Goal: Find specific fact: Find specific fact

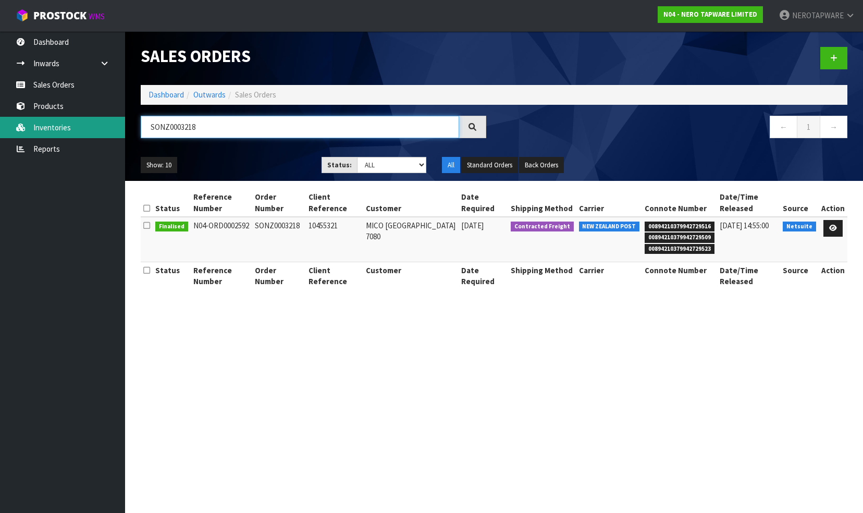
drag, startPoint x: 209, startPoint y: 127, endPoint x: 111, endPoint y: 121, distance: 98.1
click at [111, 121] on body "Toggle navigation ProStock WMS N04 - NERO TAPWARE LIMITED NEROTAPWARE Logout Da…" at bounding box center [431, 256] width 863 height 513
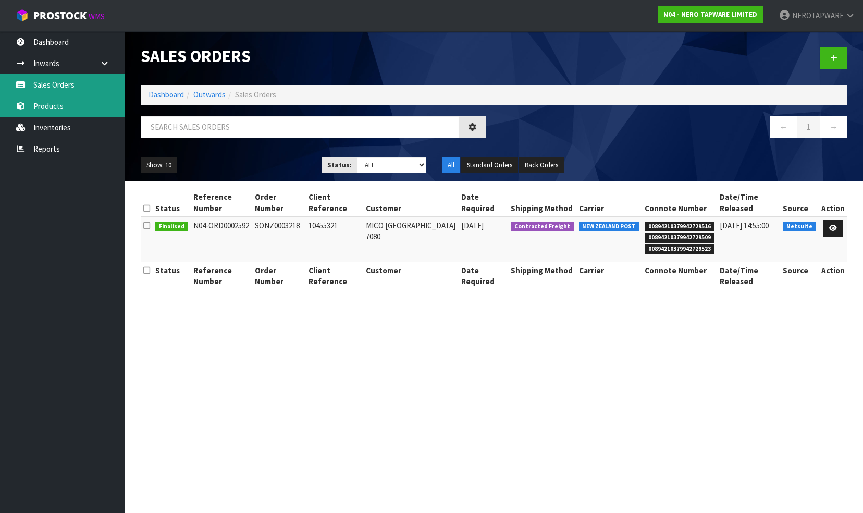
drag, startPoint x: 56, startPoint y: 84, endPoint x: 95, endPoint y: 98, distance: 41.3
click at [56, 84] on link "Sales Orders" at bounding box center [62, 84] width 125 height 21
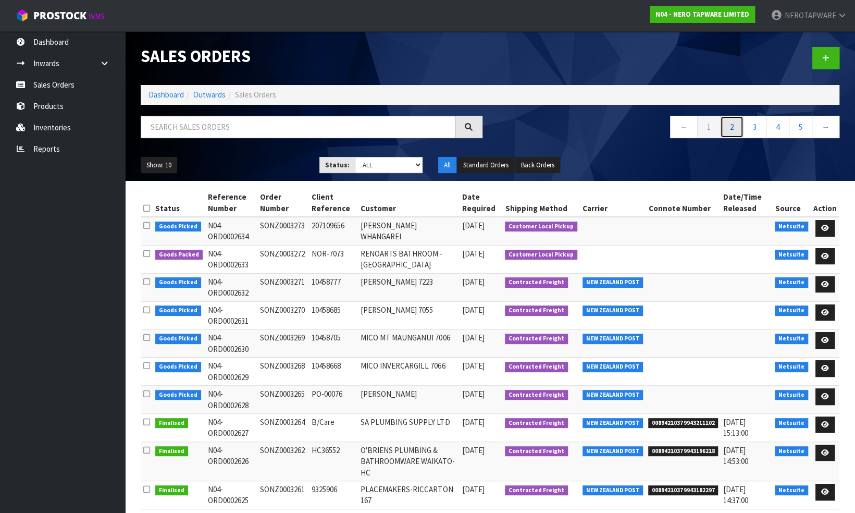
click at [733, 129] on link "2" at bounding box center [731, 127] width 23 height 22
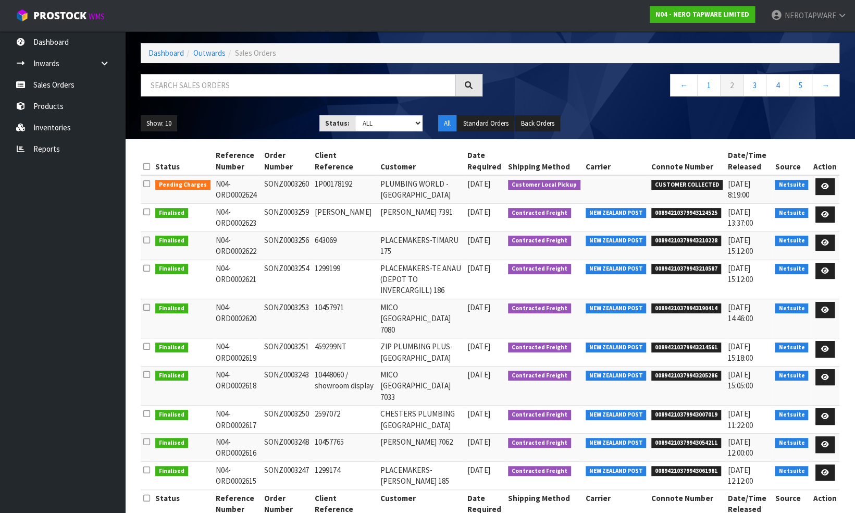
scroll to position [51, 0]
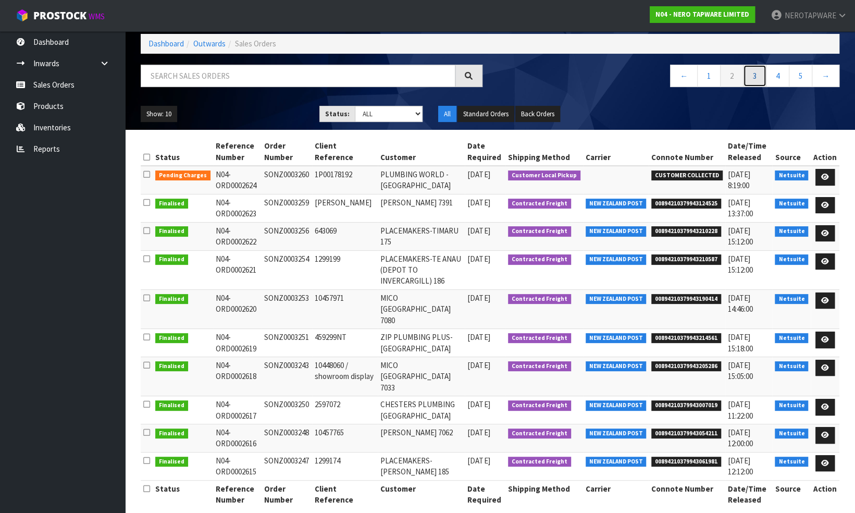
click at [754, 74] on link "3" at bounding box center [754, 76] width 23 height 22
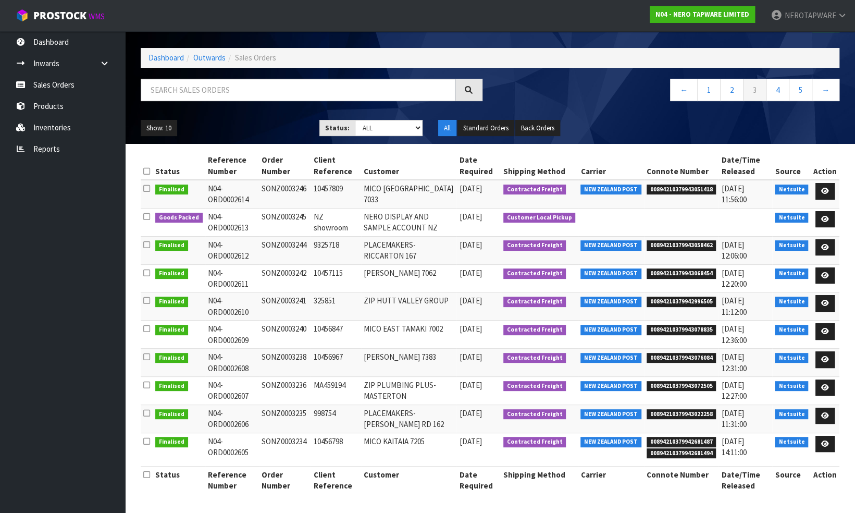
scroll to position [34, 0]
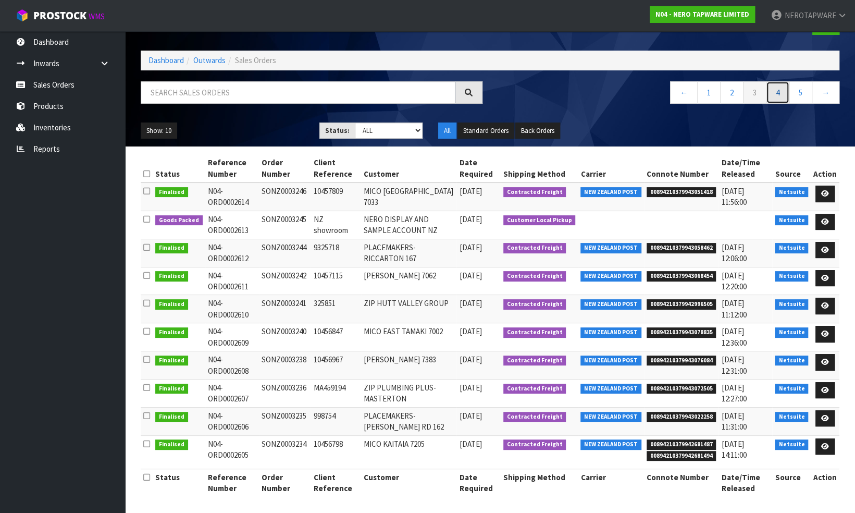
click at [779, 92] on link "4" at bounding box center [777, 92] width 23 height 22
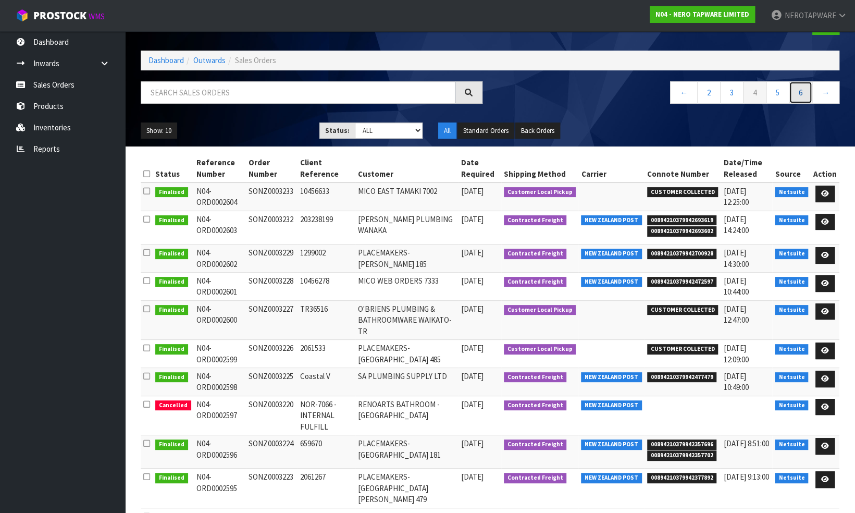
click at [797, 92] on link "6" at bounding box center [800, 92] width 23 height 22
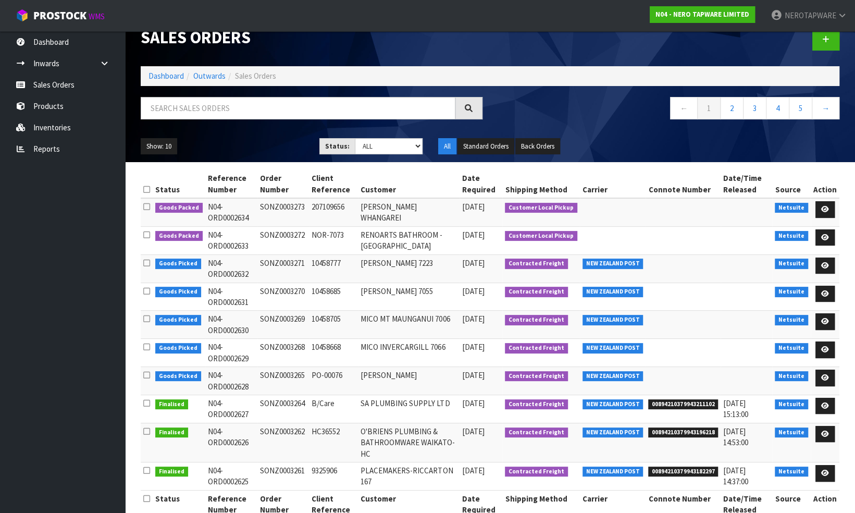
scroll to position [29, 0]
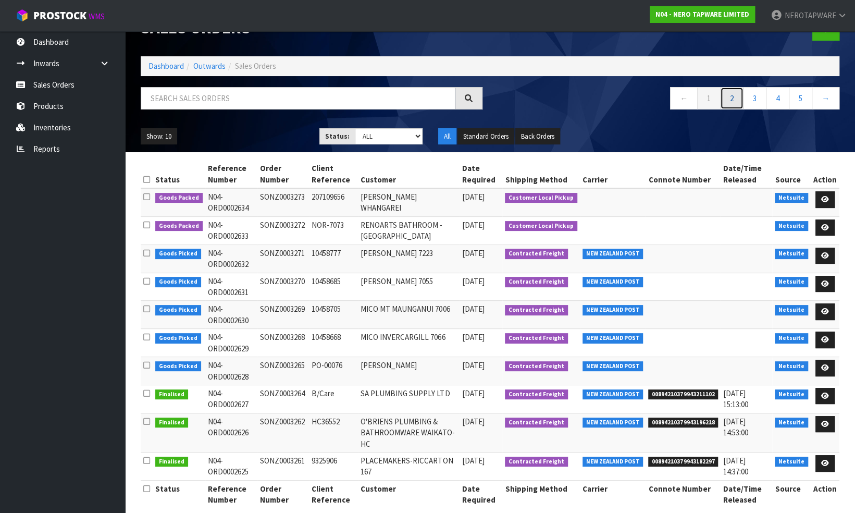
click at [730, 99] on link "2" at bounding box center [731, 98] width 23 height 22
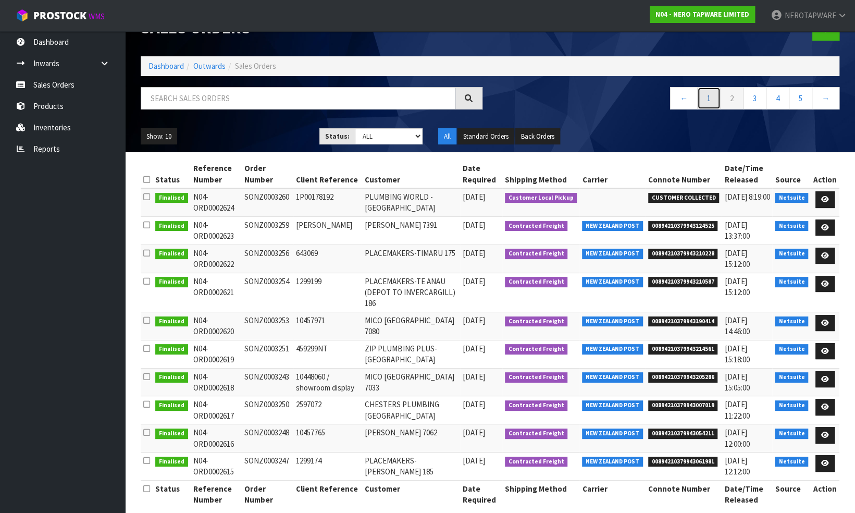
click at [709, 97] on link "1" at bounding box center [708, 98] width 23 height 22
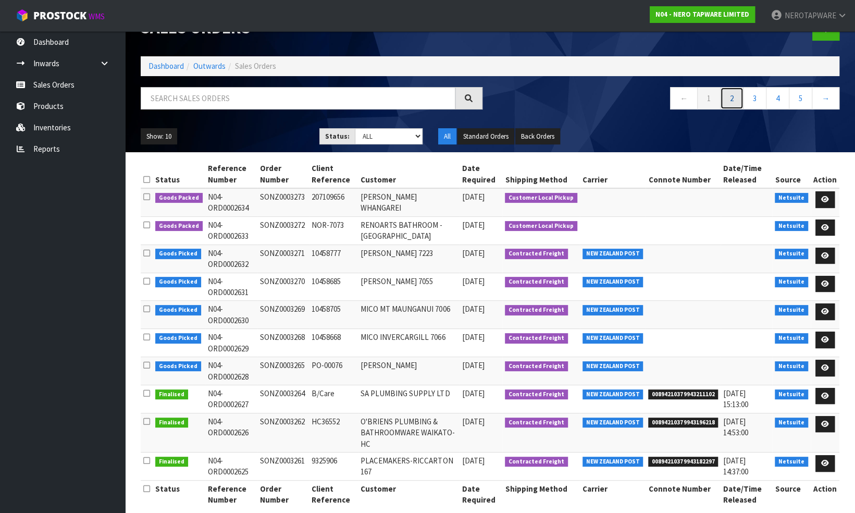
click at [729, 96] on link "2" at bounding box center [731, 98] width 23 height 22
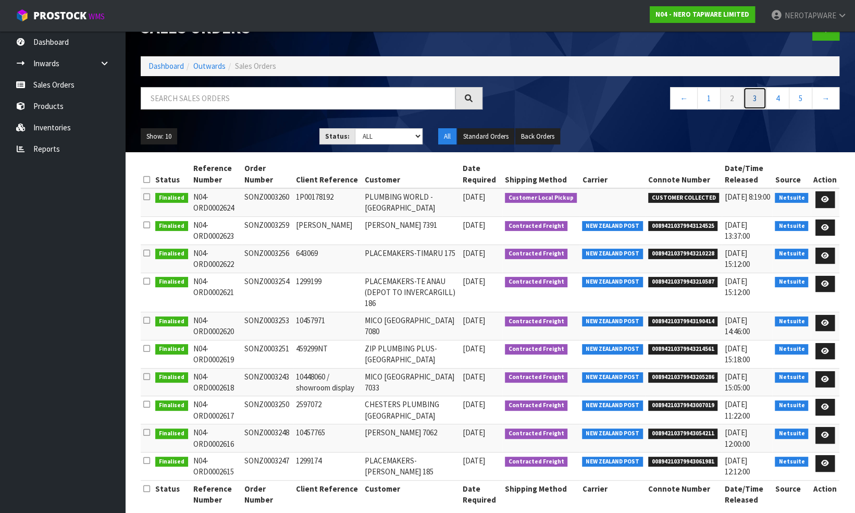
click at [757, 92] on link "3" at bounding box center [754, 98] width 23 height 22
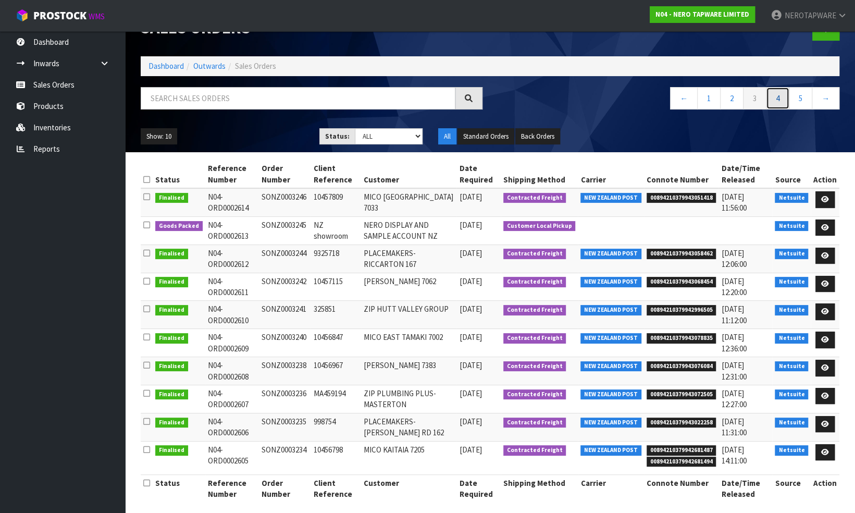
click at [776, 95] on link "4" at bounding box center [777, 98] width 23 height 22
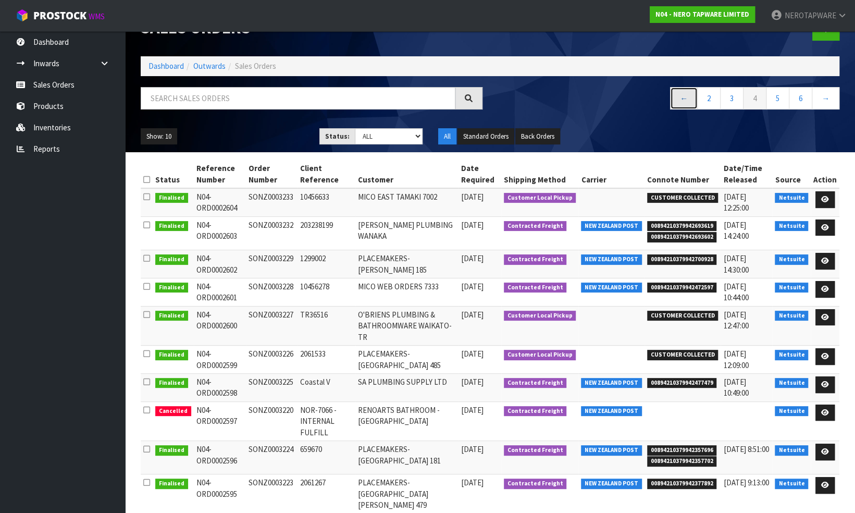
click at [684, 98] on link "←" at bounding box center [684, 98] width 28 height 22
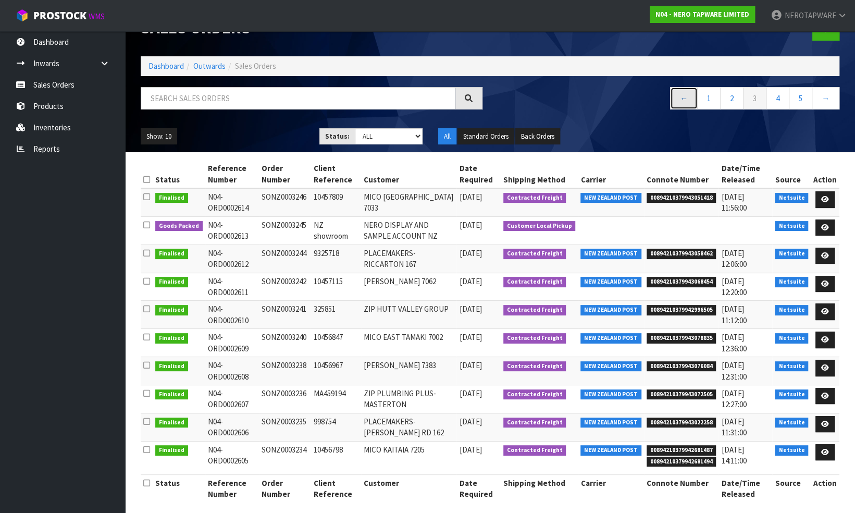
click at [681, 97] on link "←" at bounding box center [684, 98] width 28 height 22
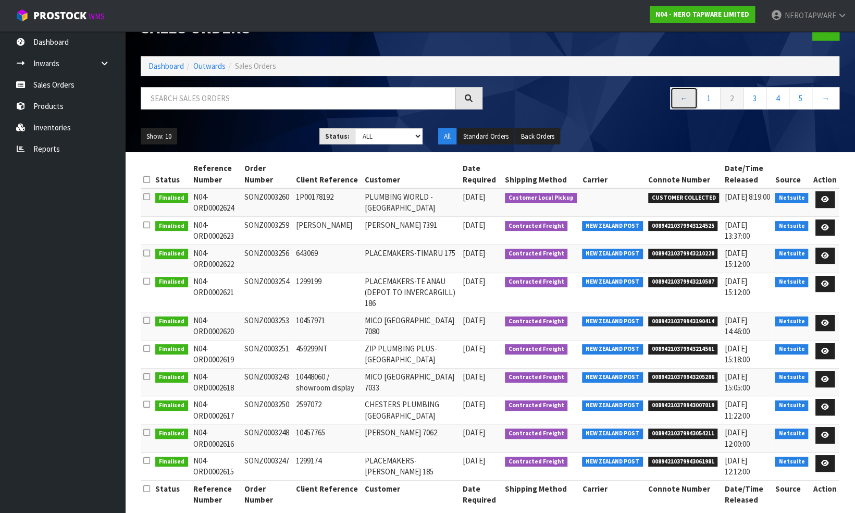
click at [686, 97] on link "←" at bounding box center [684, 98] width 28 height 22
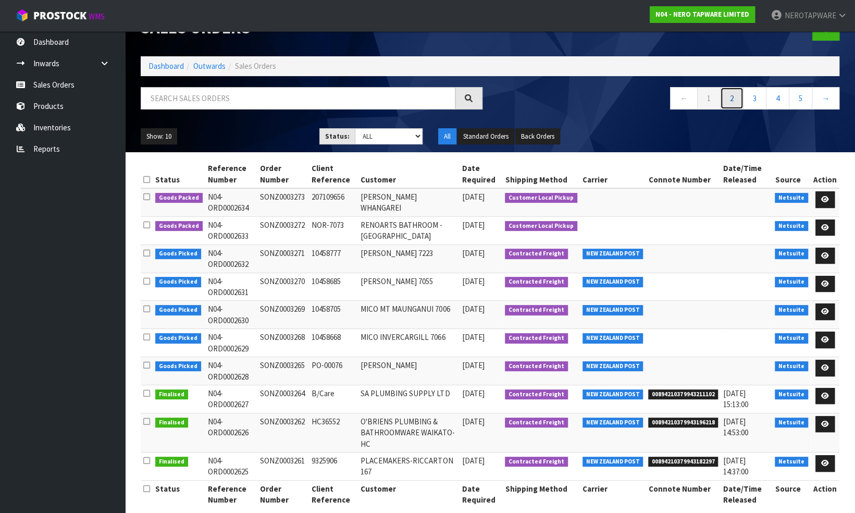
click at [733, 97] on link "2" at bounding box center [731, 98] width 23 height 22
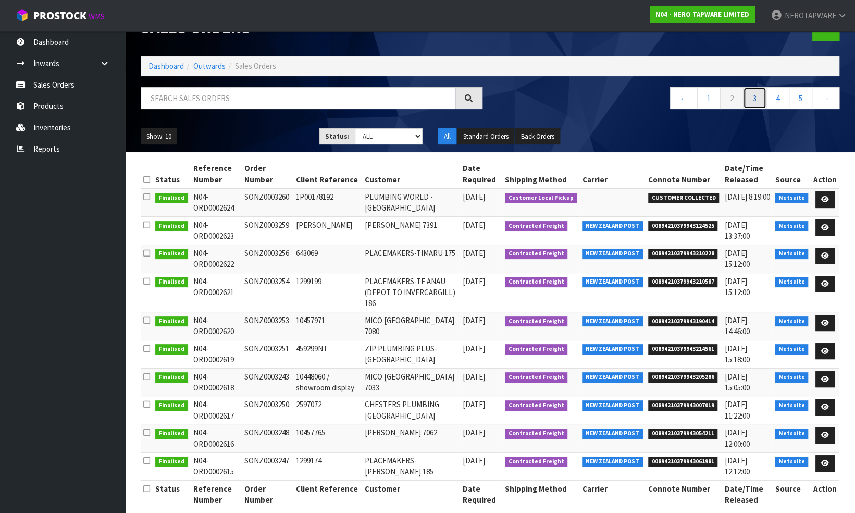
click at [757, 96] on link "3" at bounding box center [754, 98] width 23 height 22
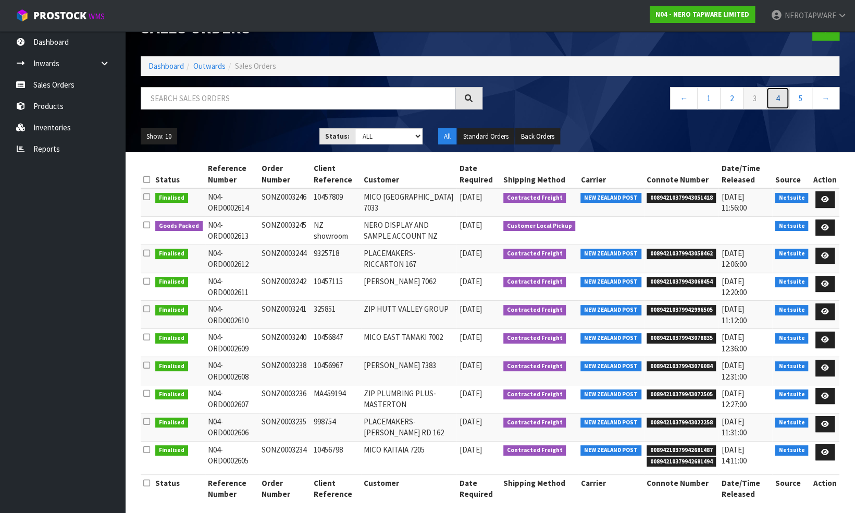
click at [776, 97] on link "4" at bounding box center [777, 98] width 23 height 22
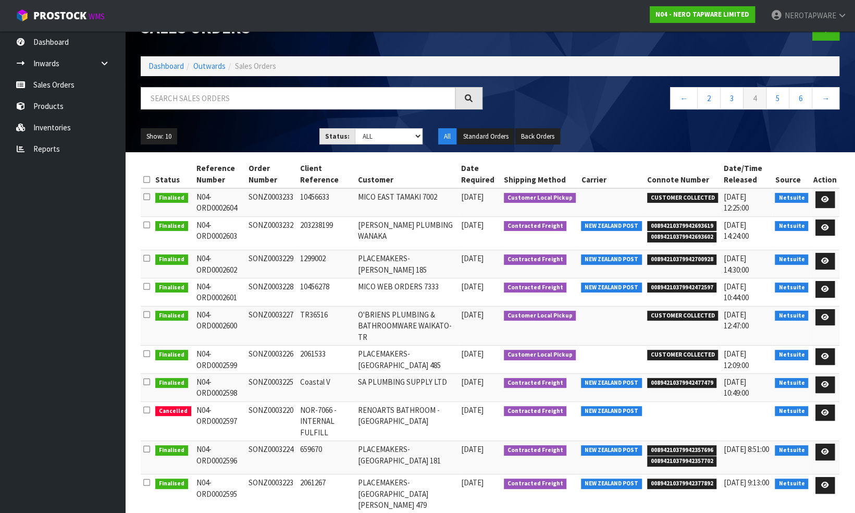
click at [675, 283] on span "00894210379942472597" at bounding box center [682, 287] width 70 height 10
copy span "00894210379942472597"
click at [264, 284] on td "SONZ0003228" at bounding box center [272, 292] width 52 height 28
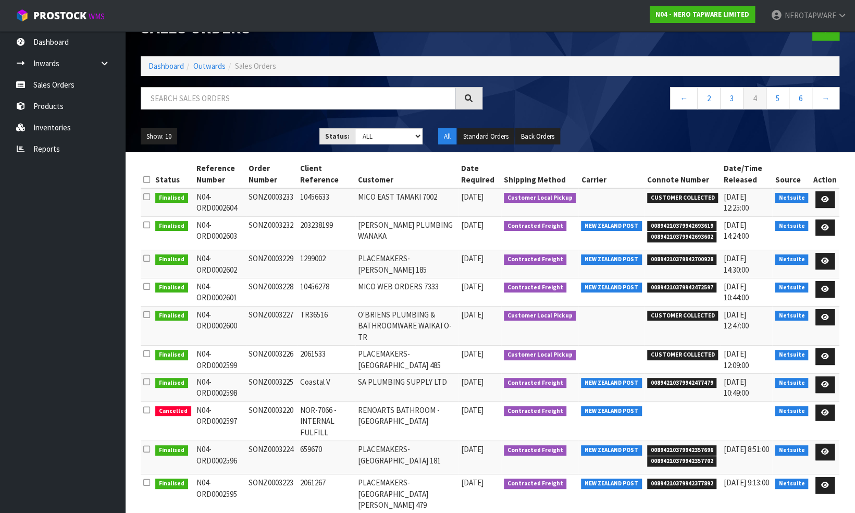
copy td "SONZ0003228"
